Goal: Information Seeking & Learning: Learn about a topic

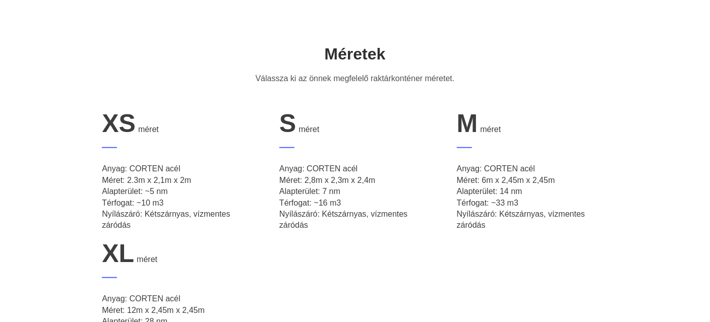
scroll to position [403, 0]
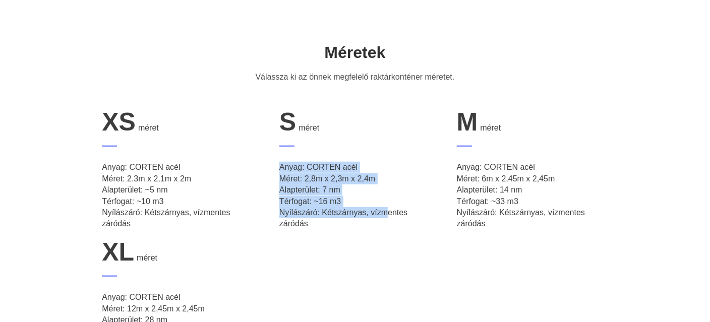
drag, startPoint x: 322, startPoint y: 171, endPoint x: 383, endPoint y: 217, distance: 76.3
click at [383, 217] on p "Anyag: CORTEN acél Méret: 2,8m x 2,3m x 2,4m Alapterület: 7 nm Térfogat: ~16 m3…" at bounding box center [354, 196] width 151 height 68
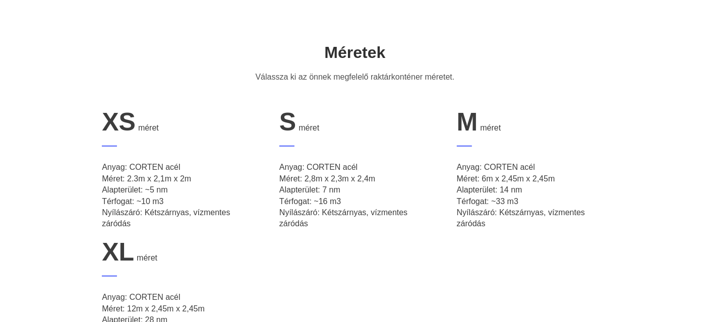
click at [383, 219] on p "Anyag: CORTEN acél Méret: 2,8m x 2,3m x 2,4m Alapterület: 7 nm Térfogat: ~16 m3…" at bounding box center [354, 196] width 151 height 68
drag, startPoint x: 165, startPoint y: 225, endPoint x: 86, endPoint y: 161, distance: 102.1
click at [86, 161] on div "XS méret Anyag: CORTEN acél Méret: 2.3m x 2,1m x 2m Alapterület: ~5 nm Térfogat…" at bounding box center [355, 238] width 545 height 260
drag, startPoint x: 85, startPoint y: 162, endPoint x: 183, endPoint y: 229, distance: 118.5
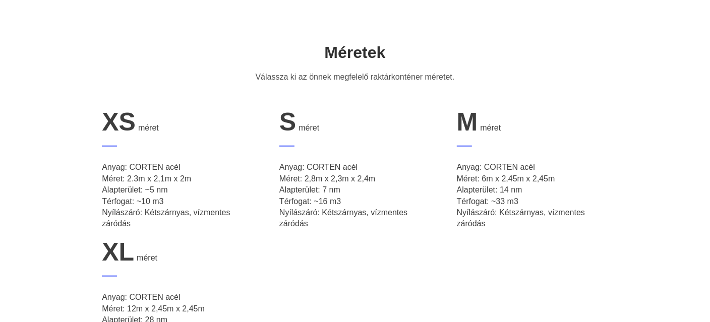
click at [183, 229] on div "XS méret Anyag: CORTEN acél Méret: 2.3m x 2,1m x 2m Alapterület: ~5 nm Térfogat…" at bounding box center [355, 238] width 545 height 260
click at [183, 229] on li "XS méret Anyag: CORTEN acél Méret: 2.3m x 2,1m x 2m Alapterület: ~5 nm Térfogat…" at bounding box center [177, 173] width 175 height 130
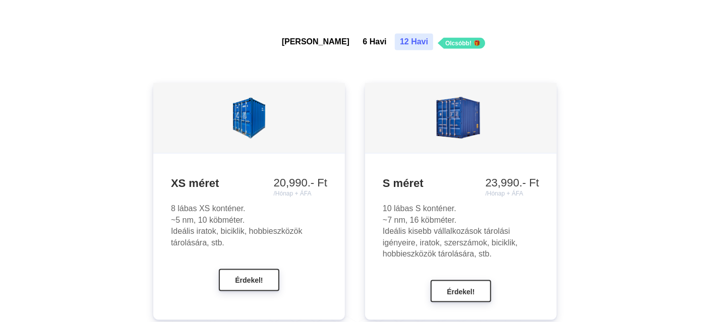
scroll to position [958, 0]
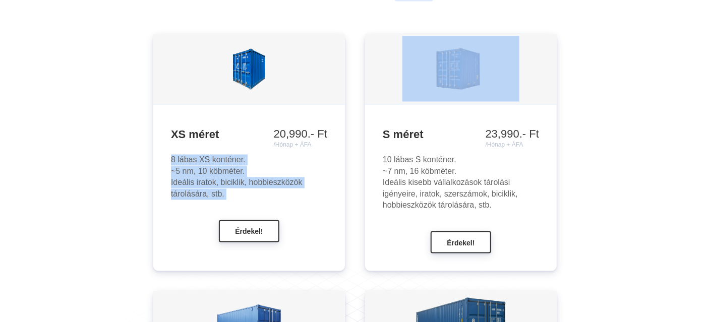
drag, startPoint x: 172, startPoint y: 160, endPoint x: 286, endPoint y: 212, distance: 125.5
click at [286, 212] on div "XS méret 20,990.- Ft /Hónap + ÁFA 23,990.- Ft /Hónap + ÁFA 28,990.- Ft /Hónap +…" at bounding box center [249, 182] width 192 height 155
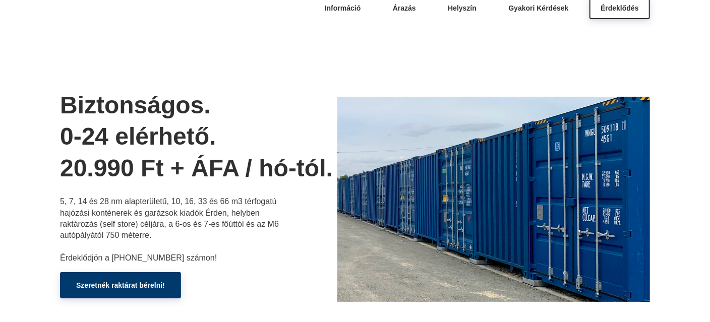
scroll to position [0, 0]
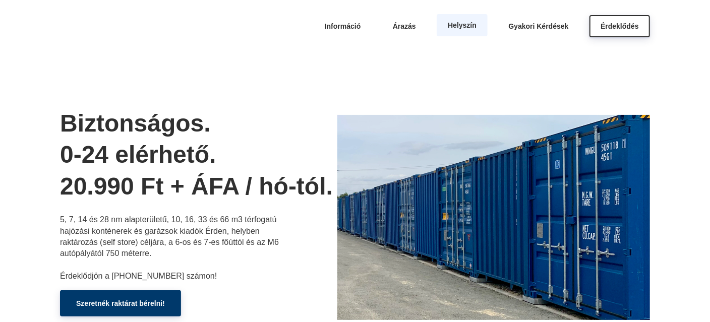
click at [475, 24] on span "Helyszín" at bounding box center [462, 25] width 29 height 8
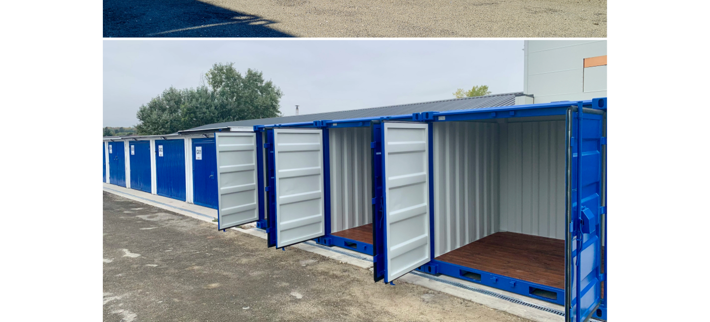
scroll to position [3109, 0]
